Goal: Transaction & Acquisition: Purchase product/service

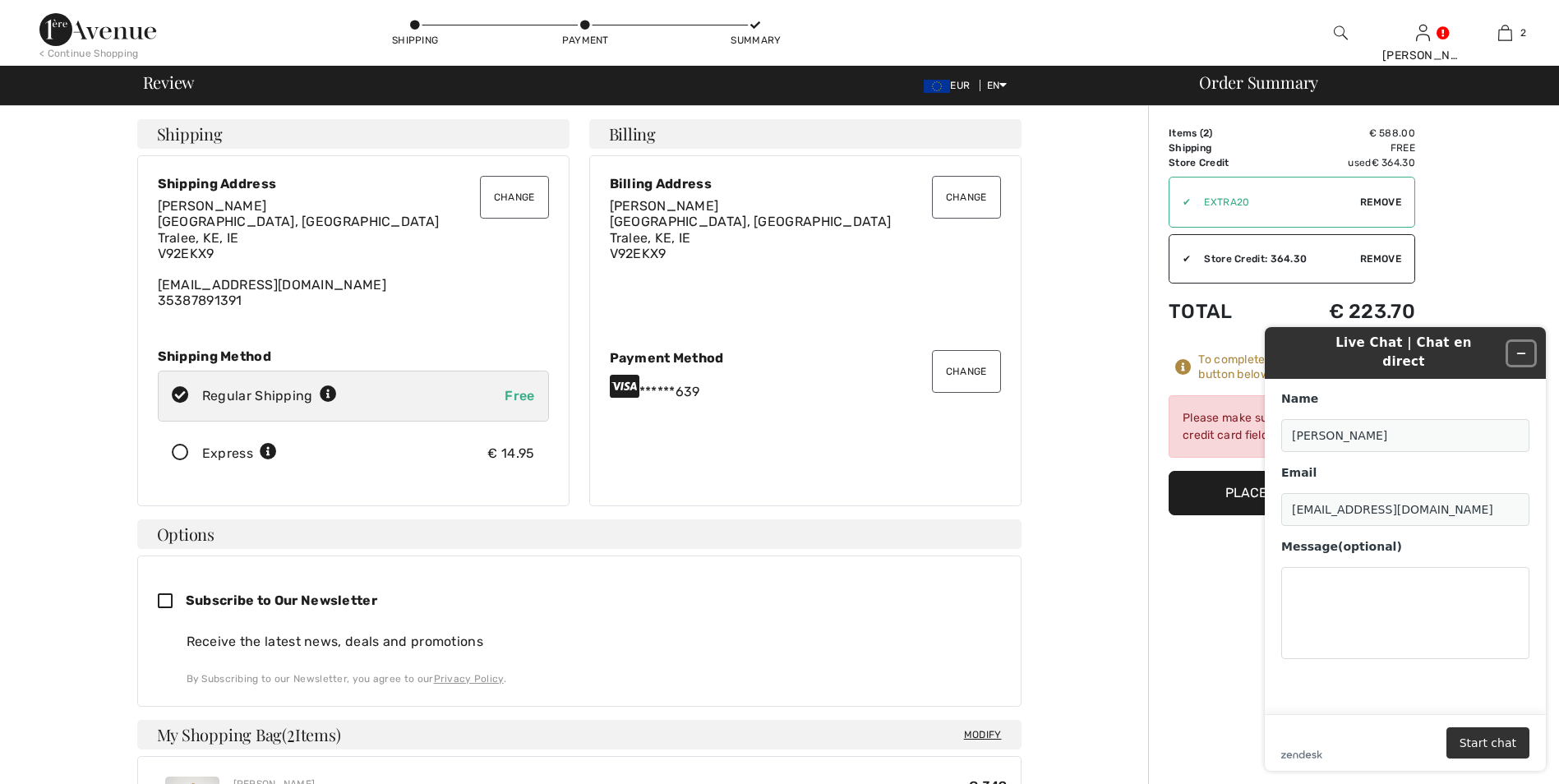
click at [1522, 348] on icon "Minimize widget" at bounding box center [1521, 353] width 12 height 12
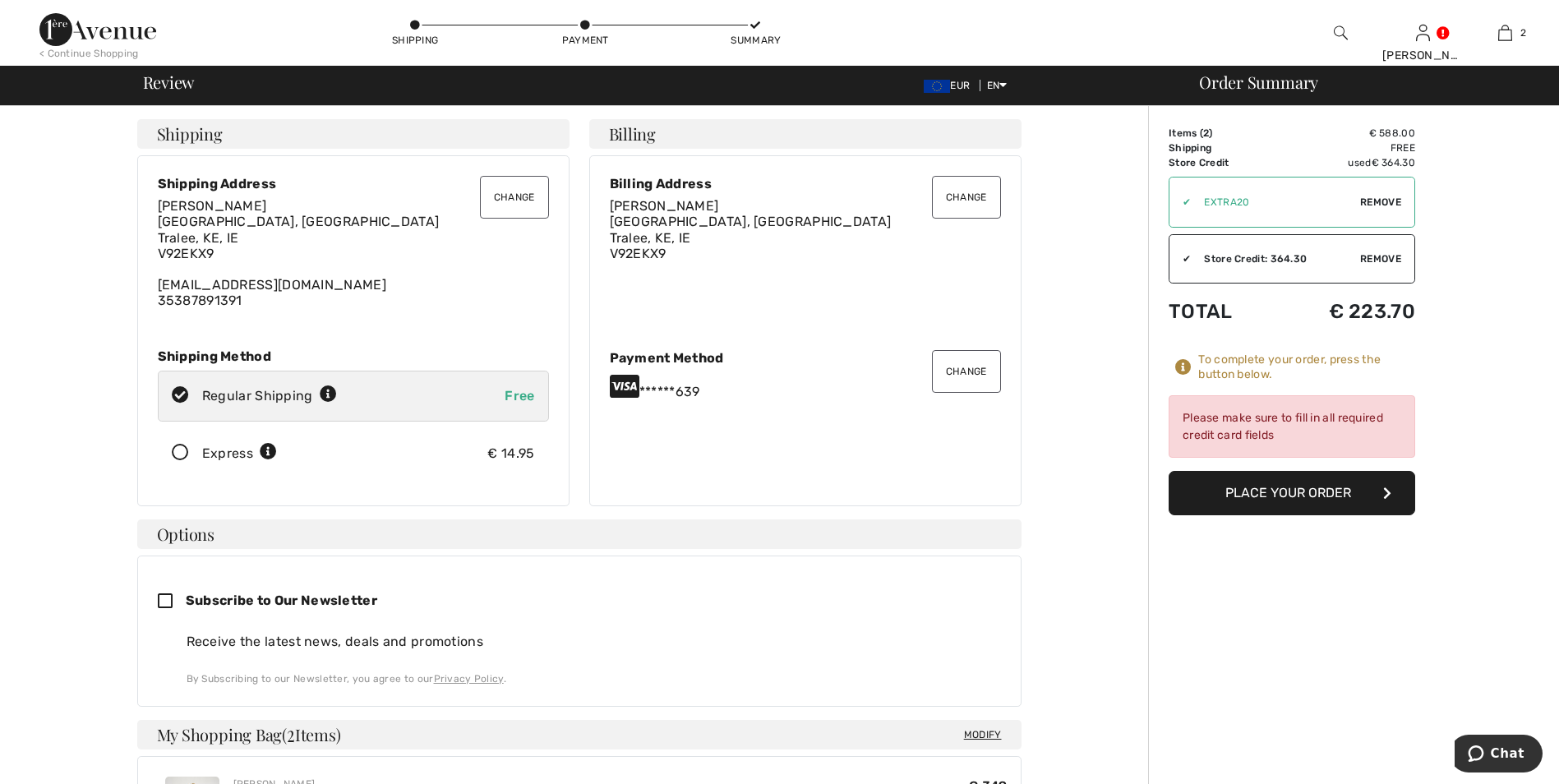
click at [1325, 501] on button "Place Your Order" at bounding box center [1292, 493] width 246 height 45
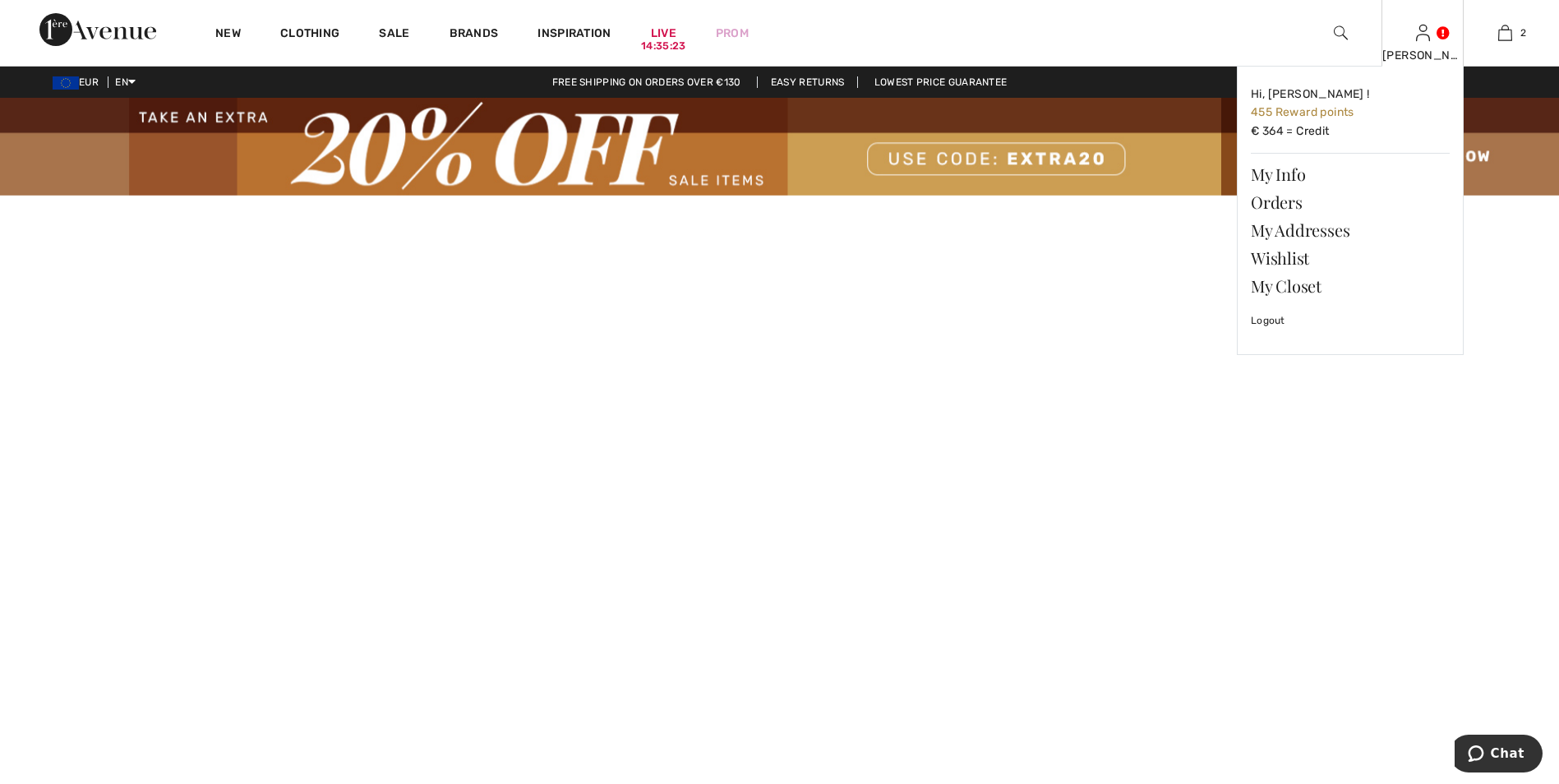
click at [1434, 41] on div "[PERSON_NAME] Hi, [PERSON_NAME] ! 455 Reward points € 364 = Credit My Info Orde…" at bounding box center [1423, 33] width 82 height 66
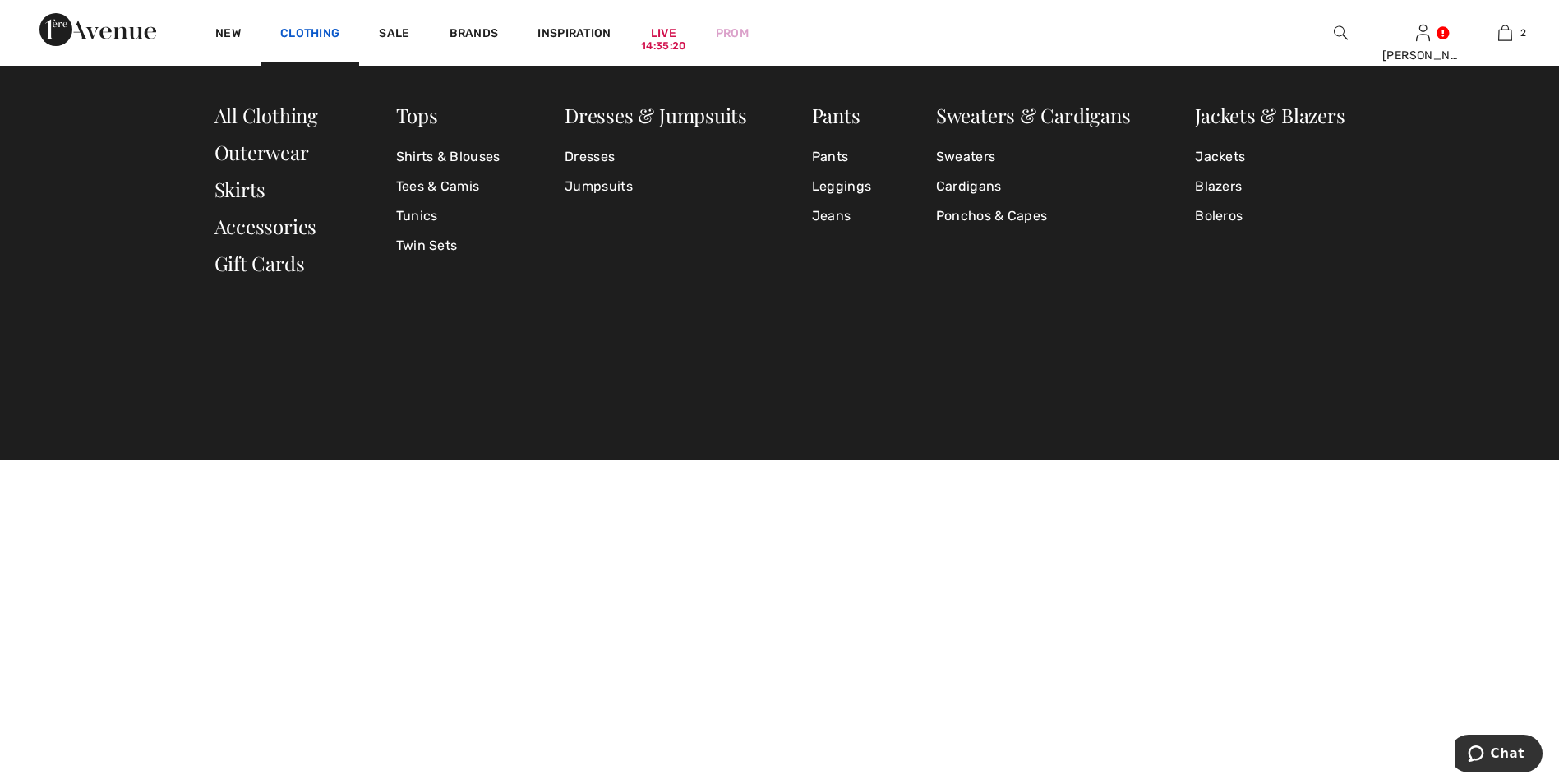
click at [318, 39] on link "Clothing" at bounding box center [309, 35] width 59 height 17
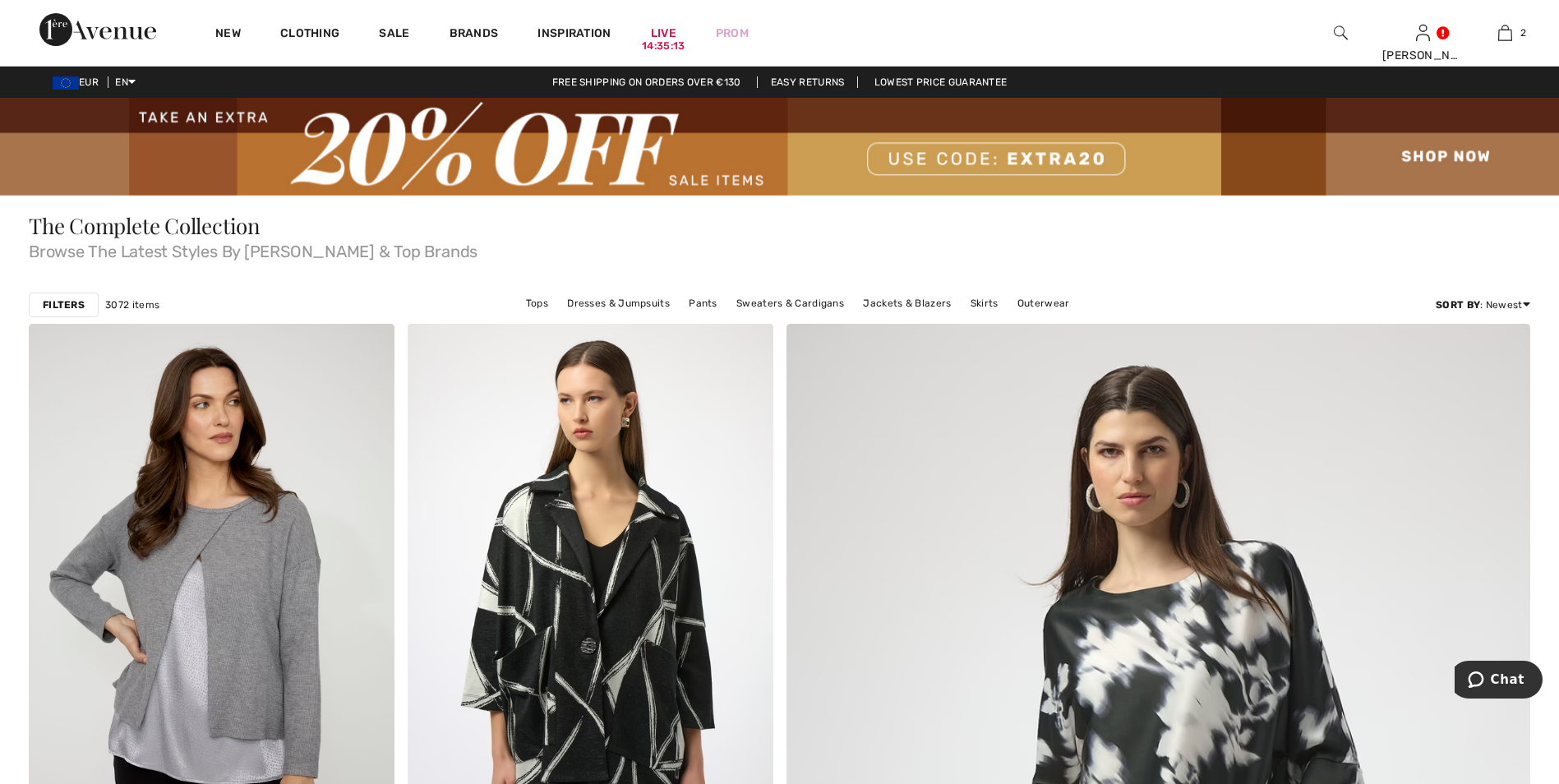
click at [1340, 23] on img at bounding box center [1340, 33] width 14 height 20
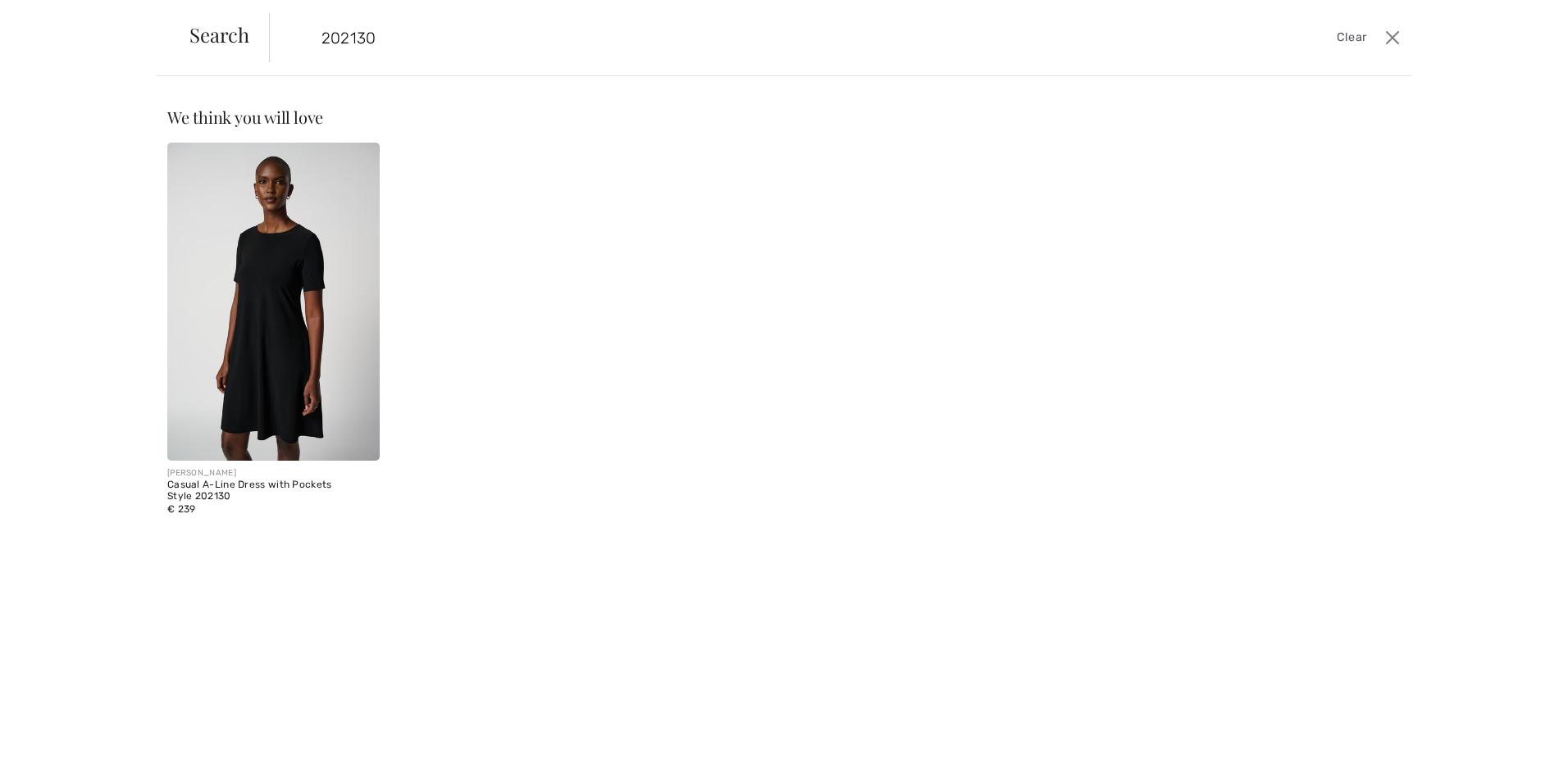
type input "202130"
click at [330, 327] on img at bounding box center [273, 301] width 212 height 318
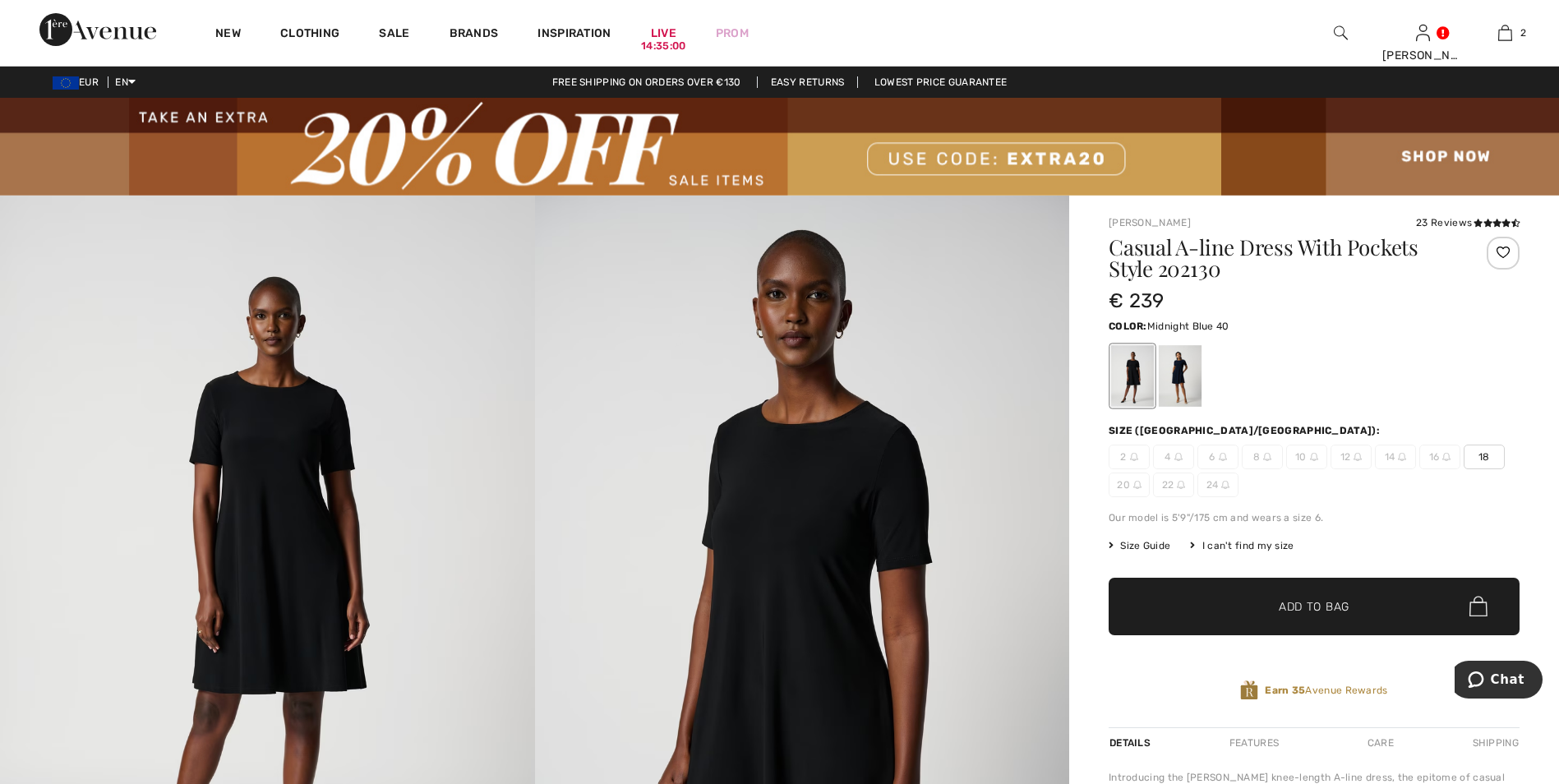
click at [1188, 371] on div at bounding box center [1180, 376] width 43 height 62
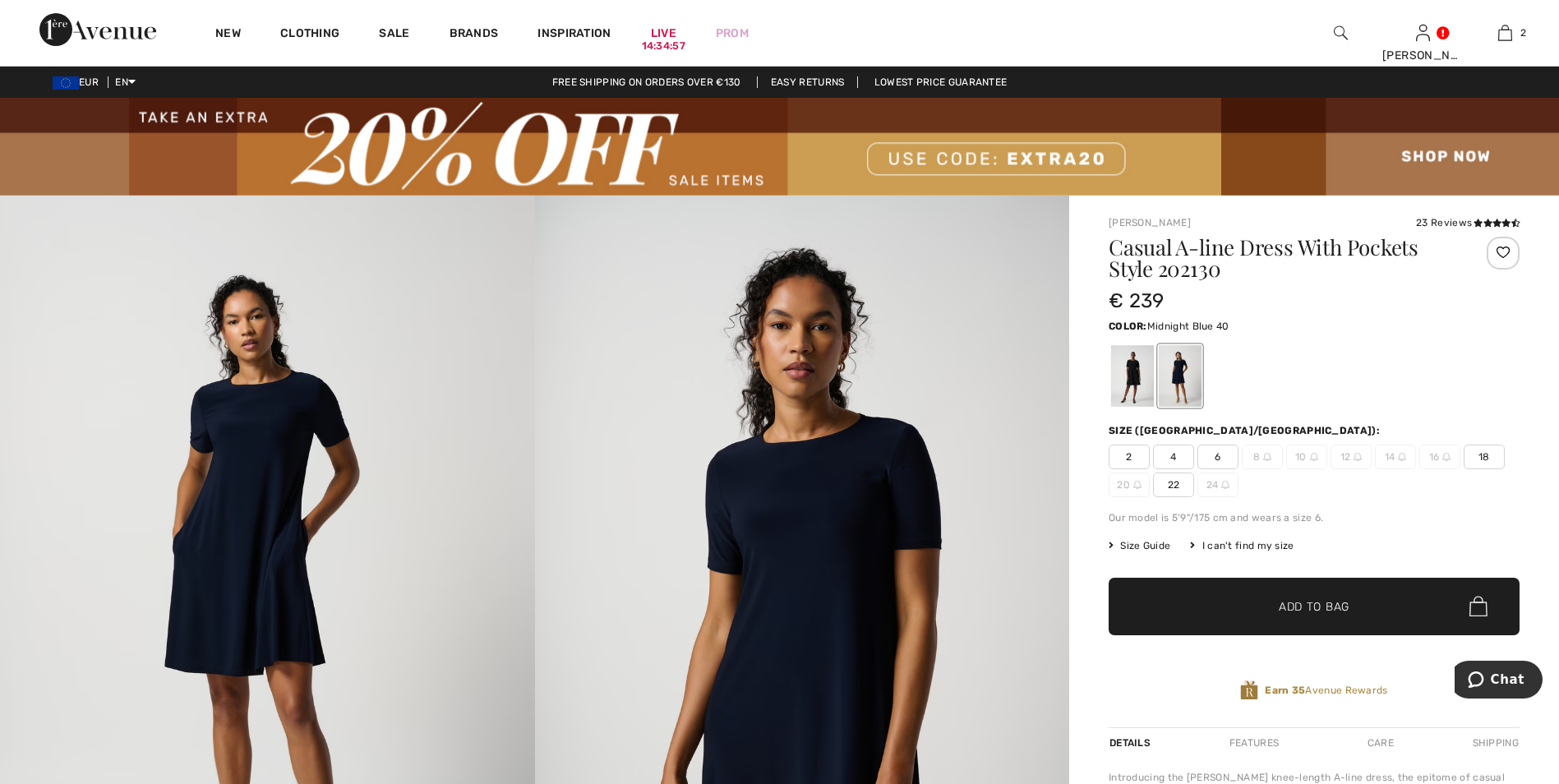
click at [1175, 486] on span "22" at bounding box center [1173, 485] width 41 height 25
click at [1288, 612] on span "Add to Bag" at bounding box center [1313, 606] width 70 height 17
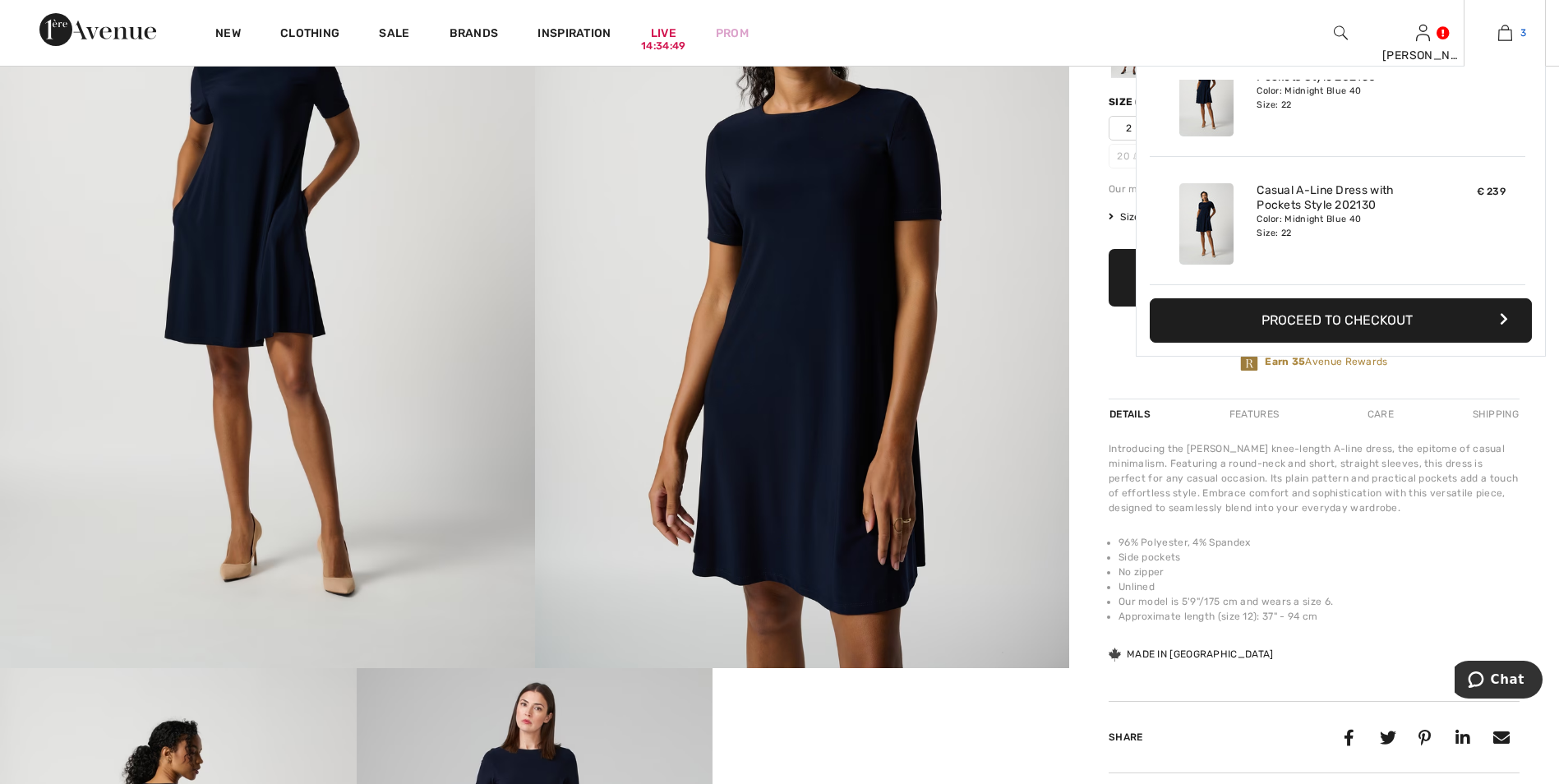
click at [1508, 36] on img at bounding box center [1504, 33] width 14 height 20
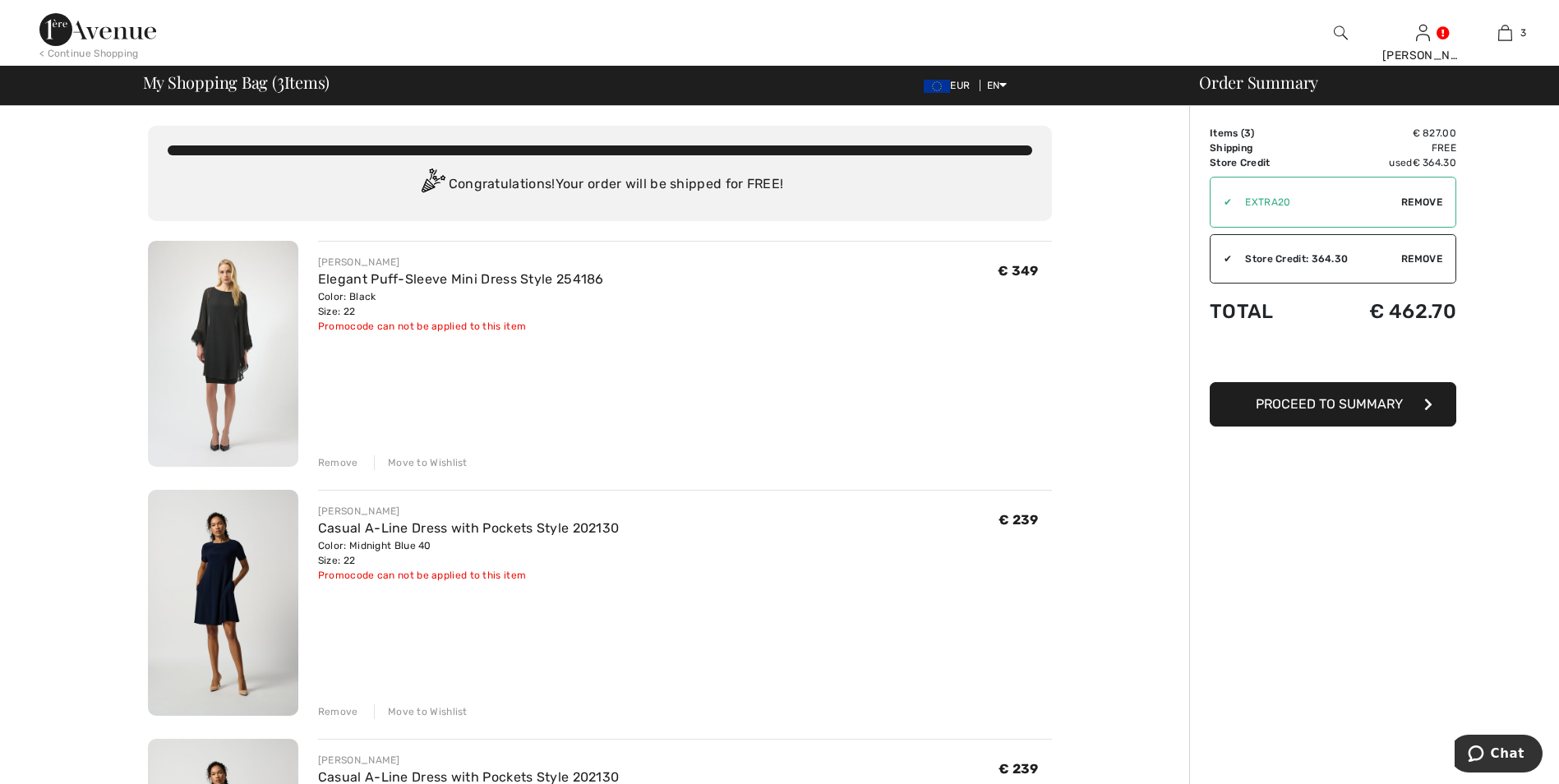
click at [346, 465] on div "Remove" at bounding box center [338, 463] width 40 height 15
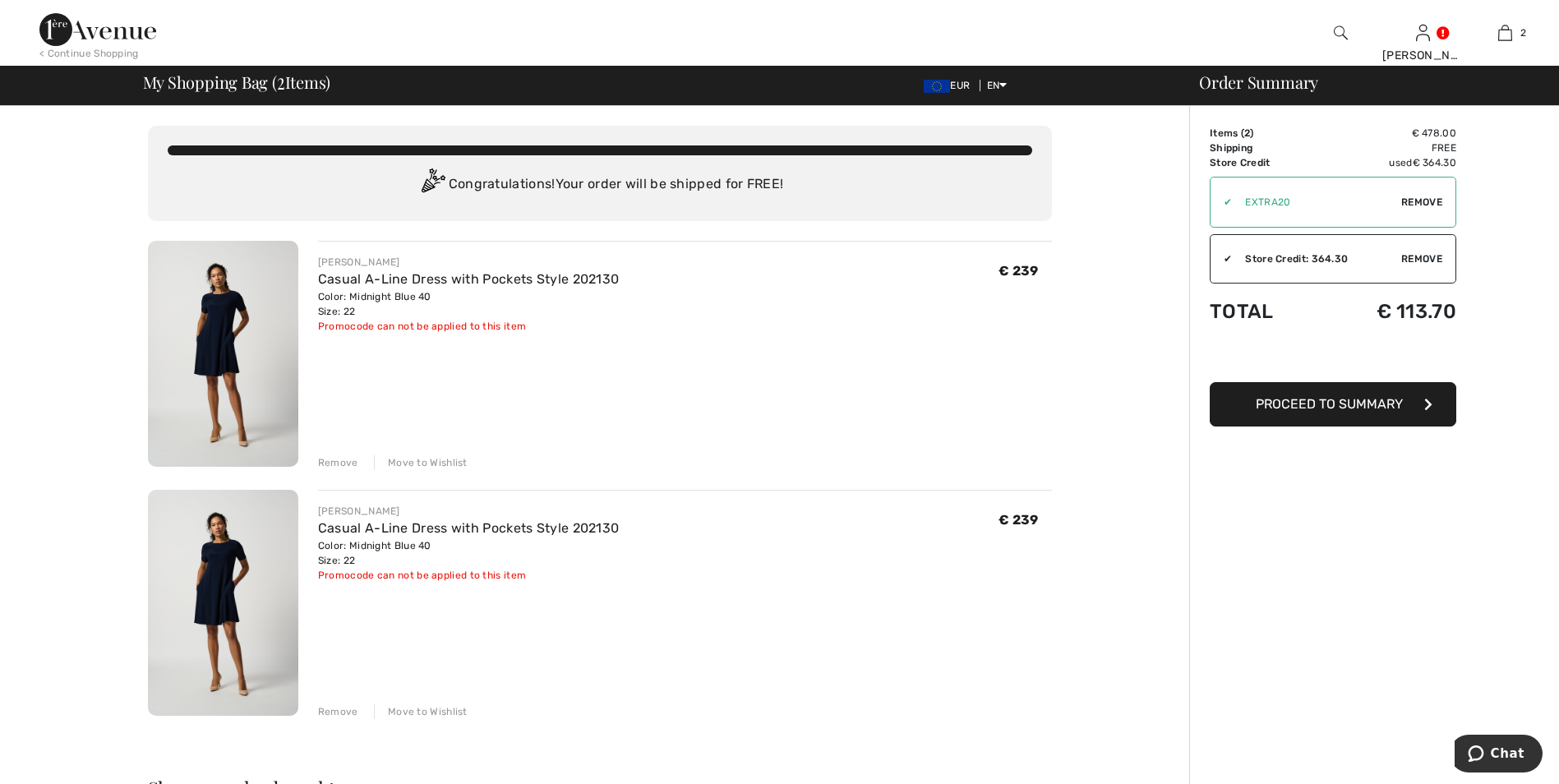
click at [340, 460] on div "Remove" at bounding box center [338, 463] width 40 height 15
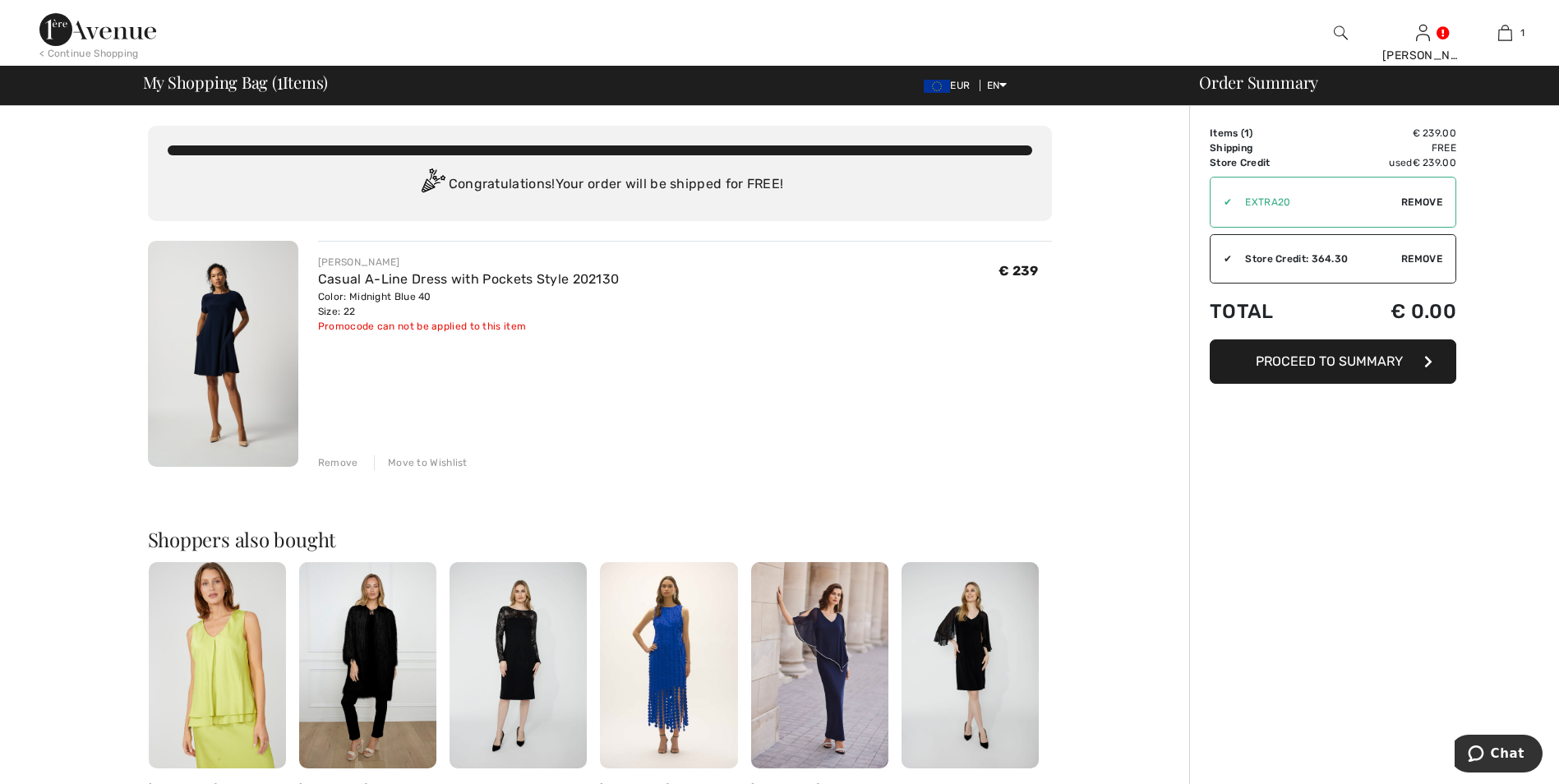
click at [1339, 373] on button "Proceed to Summary" at bounding box center [1333, 361] width 246 height 45
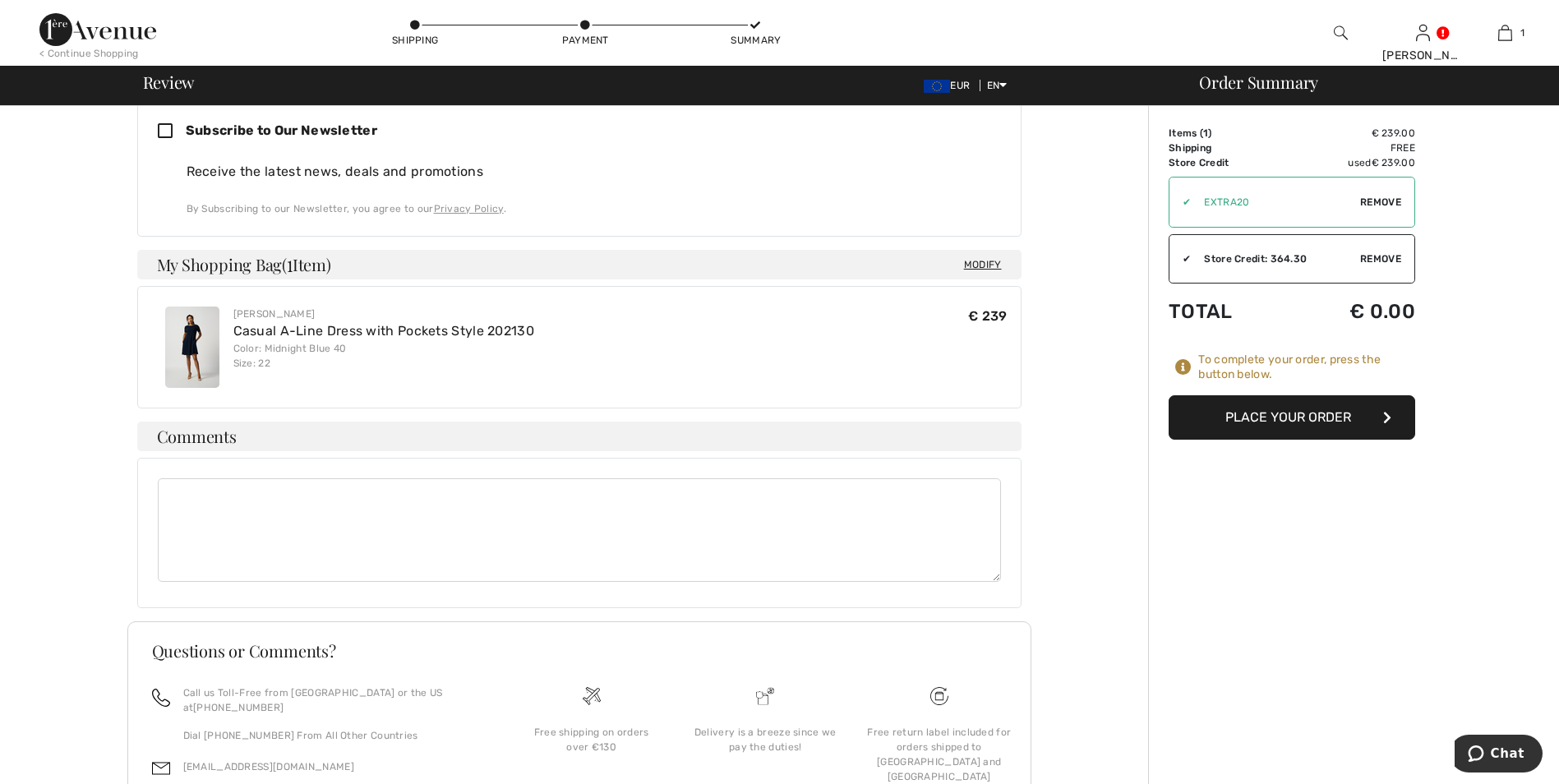
scroll to position [493, 0]
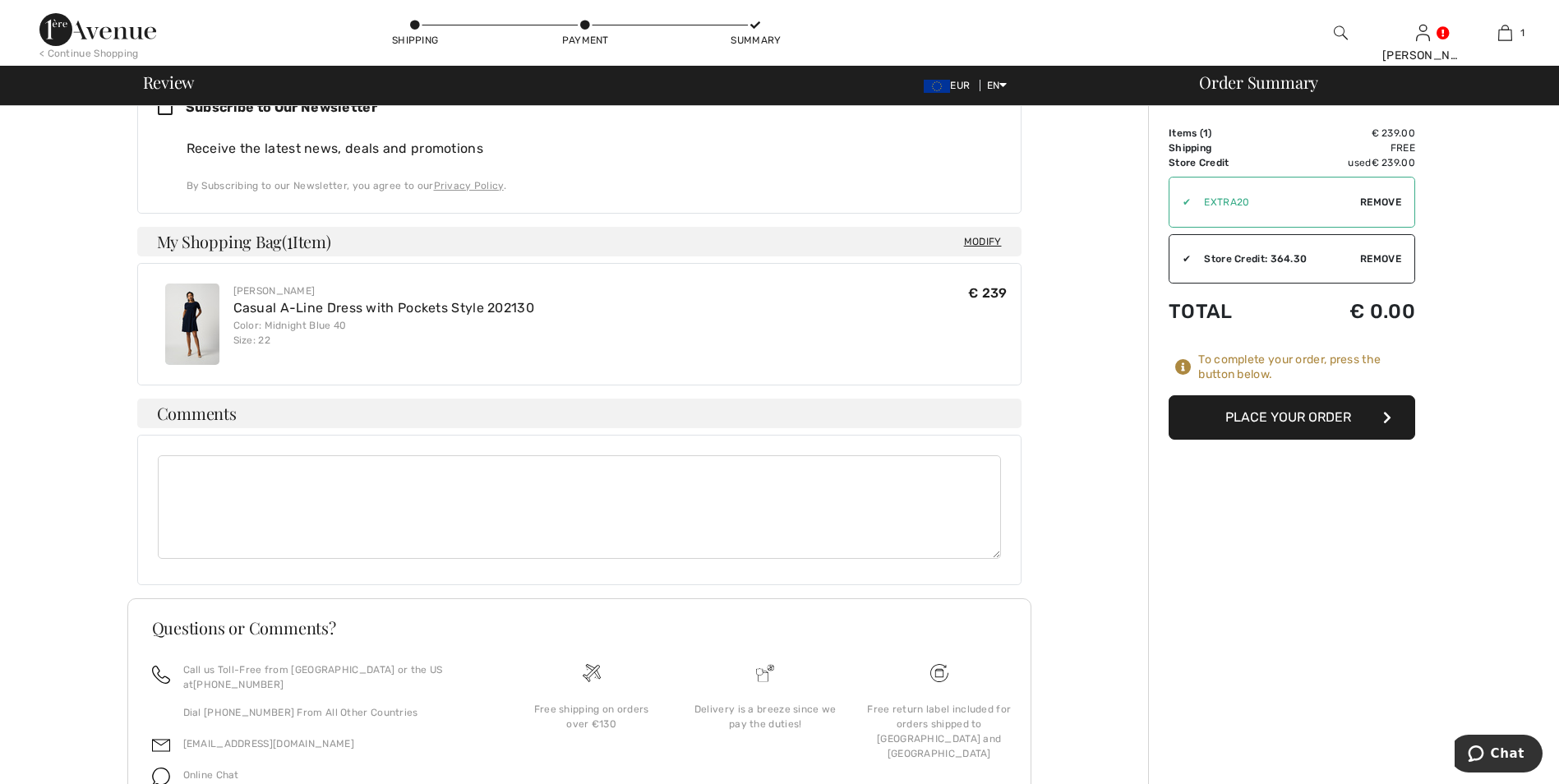
click at [1372, 413] on button "Place Your Order" at bounding box center [1292, 417] width 246 height 45
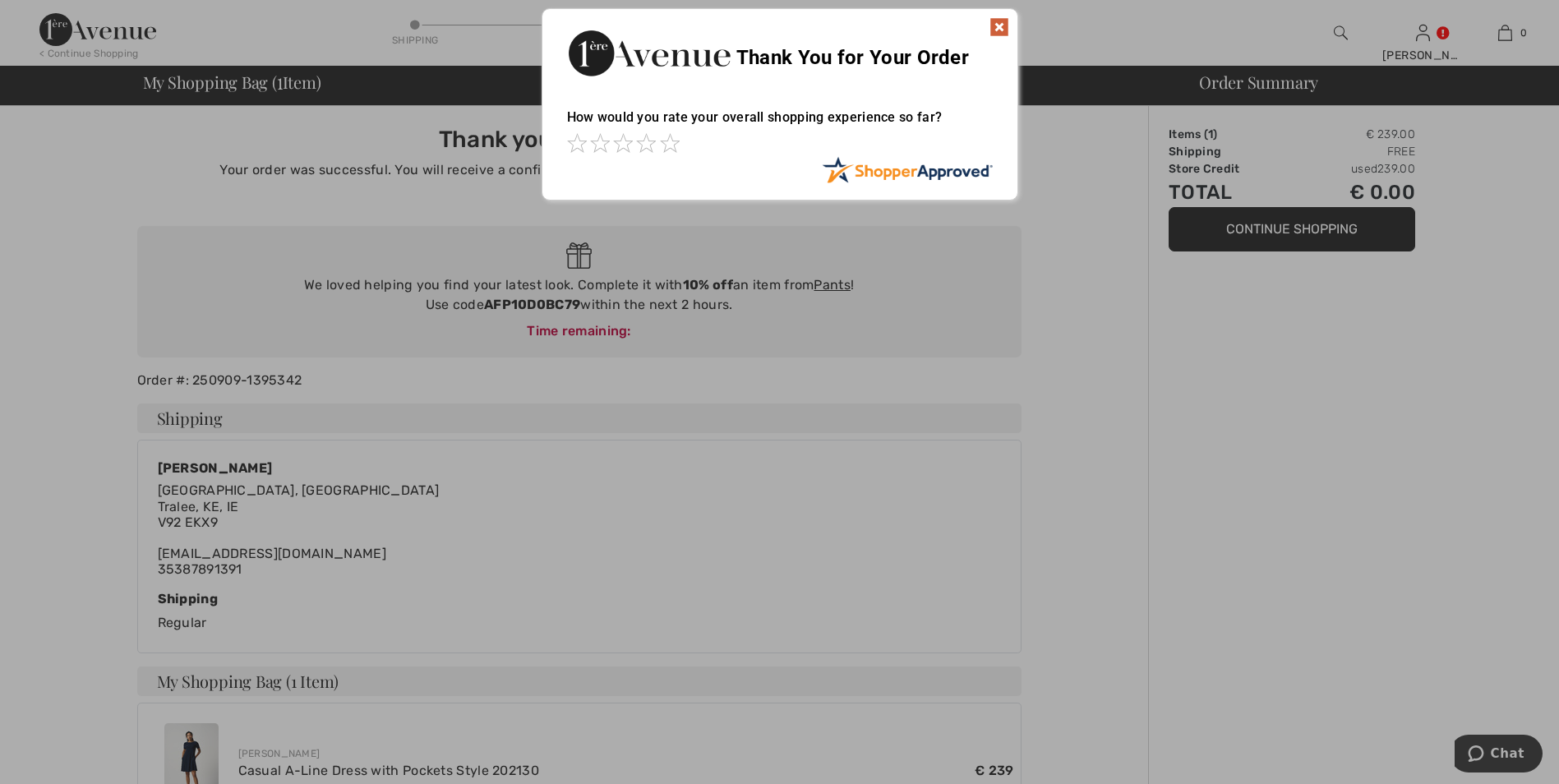
click at [998, 28] on img at bounding box center [999, 27] width 20 height 20
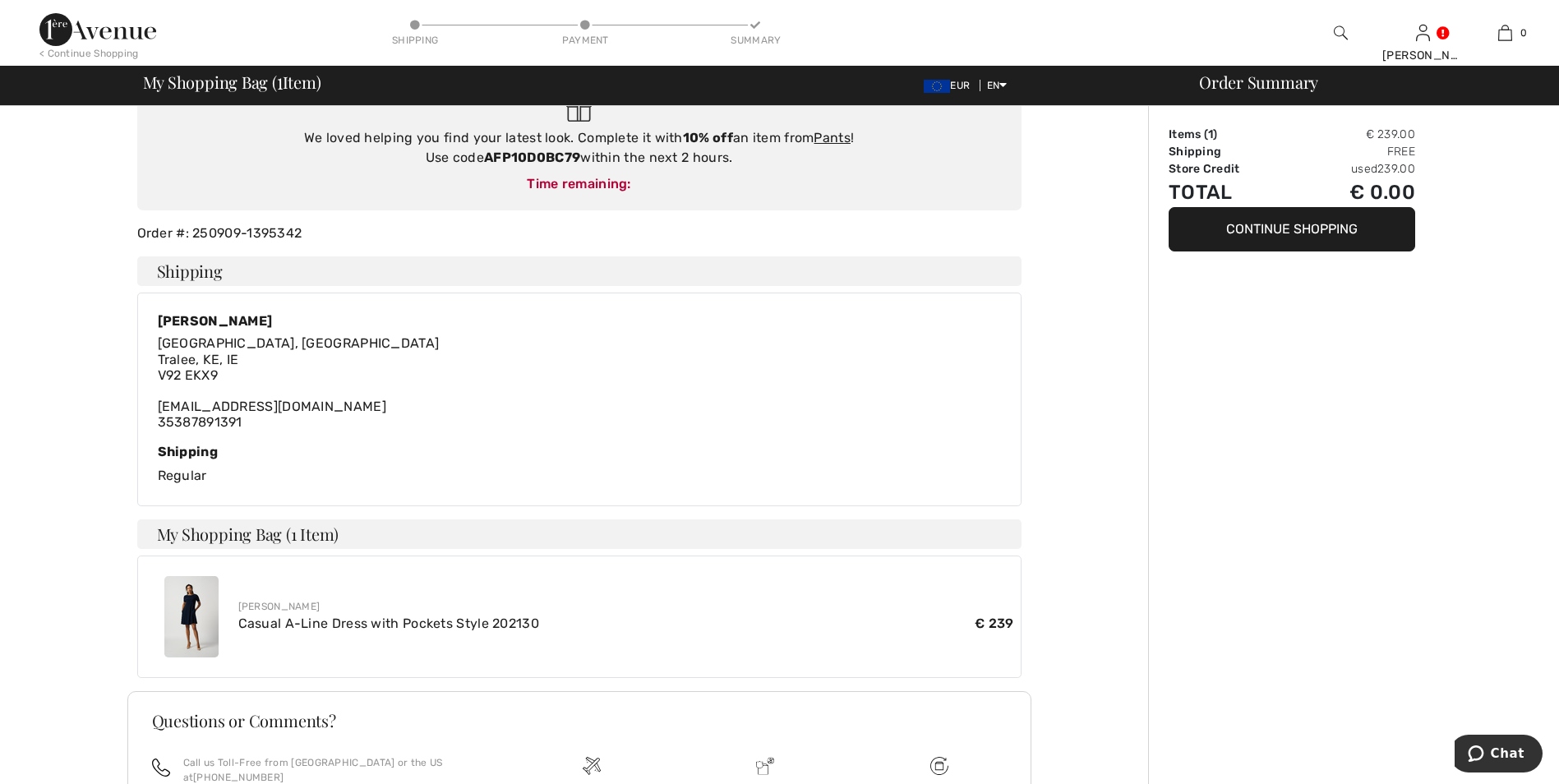
scroll to position [312, 0]
